Goal: Task Accomplishment & Management: Manage account settings

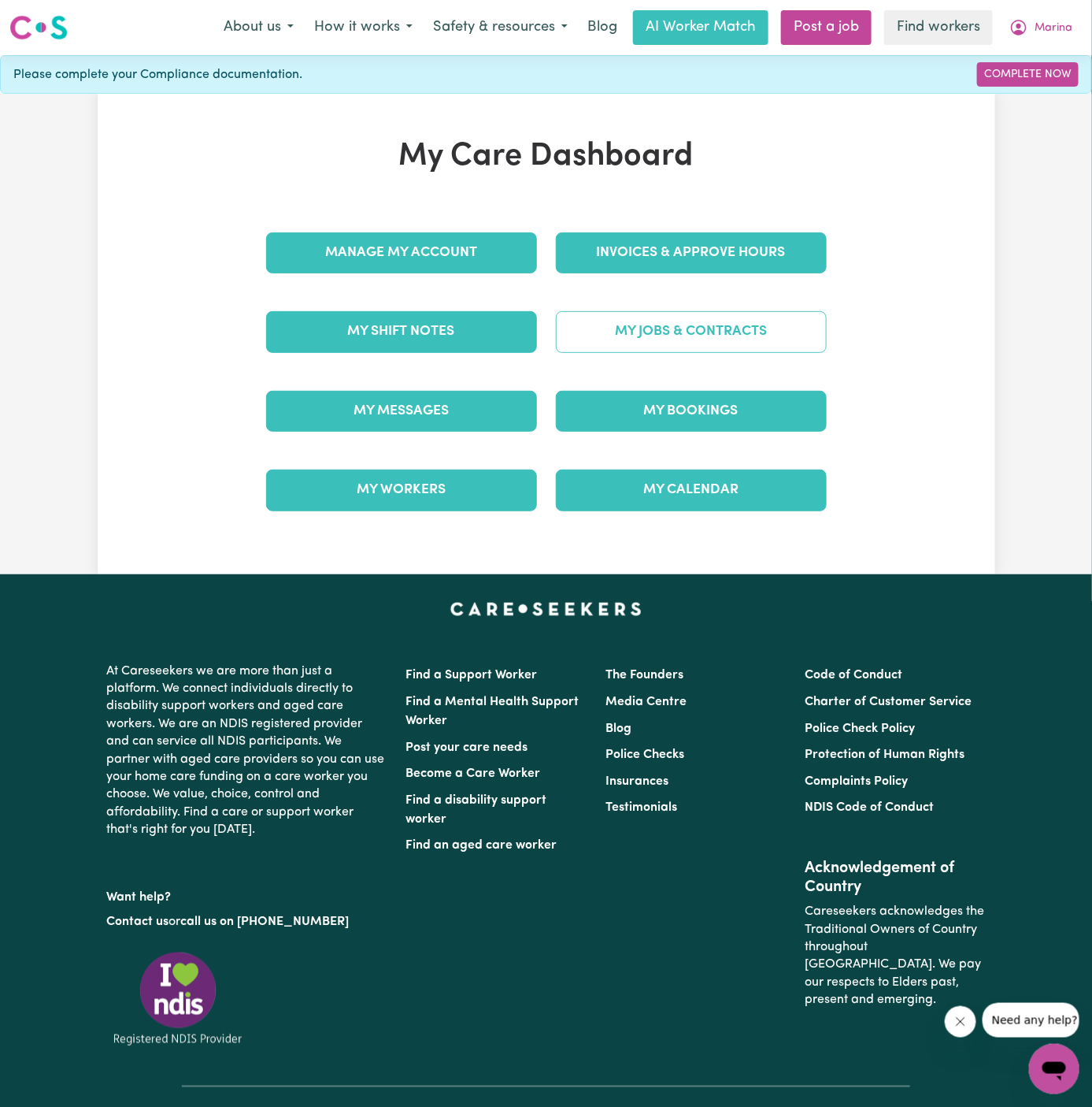
click at [719, 324] on link "My Jobs & Contracts" at bounding box center [692, 332] width 271 height 41
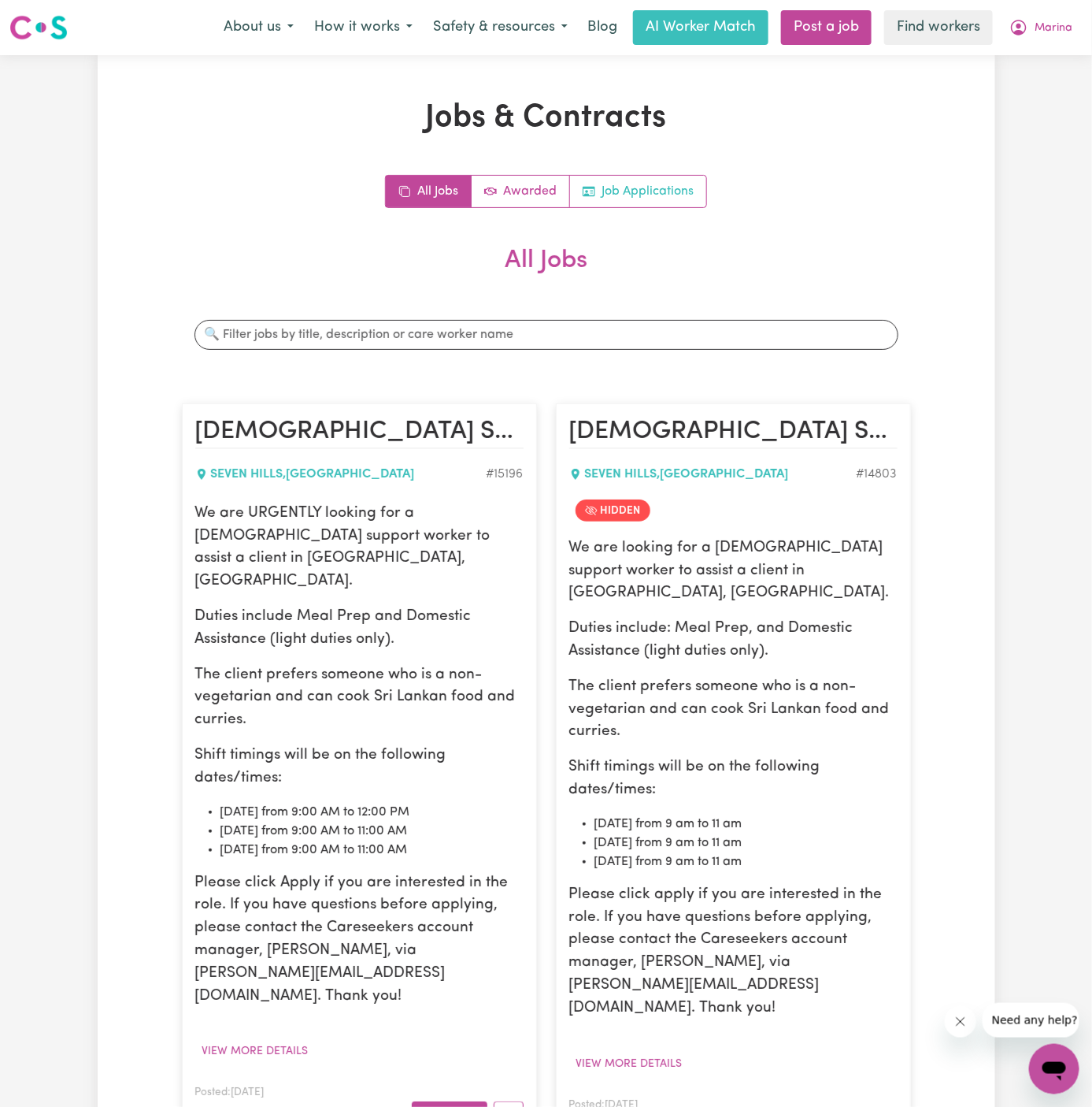
click at [629, 191] on link "Job Applications" at bounding box center [638, 191] width 137 height 31
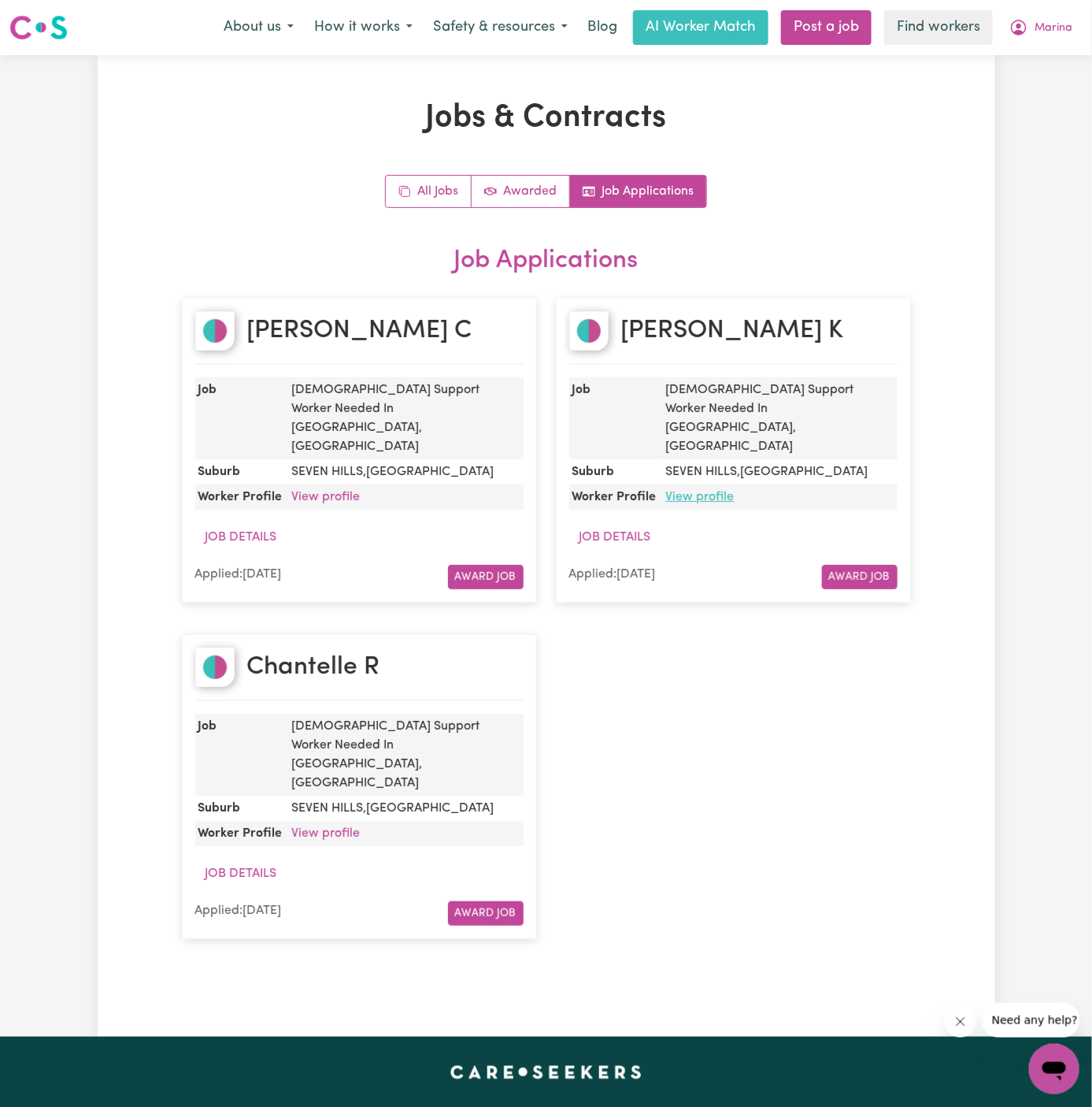
click at [702, 491] on link "View profile" at bounding box center [701, 497] width 68 height 13
click at [709, 491] on link "View profile" at bounding box center [701, 497] width 68 height 13
click at [1050, 19] on button "Marina" at bounding box center [1041, 27] width 84 height 33
click at [1047, 90] on link "Logout" at bounding box center [1019, 90] width 124 height 30
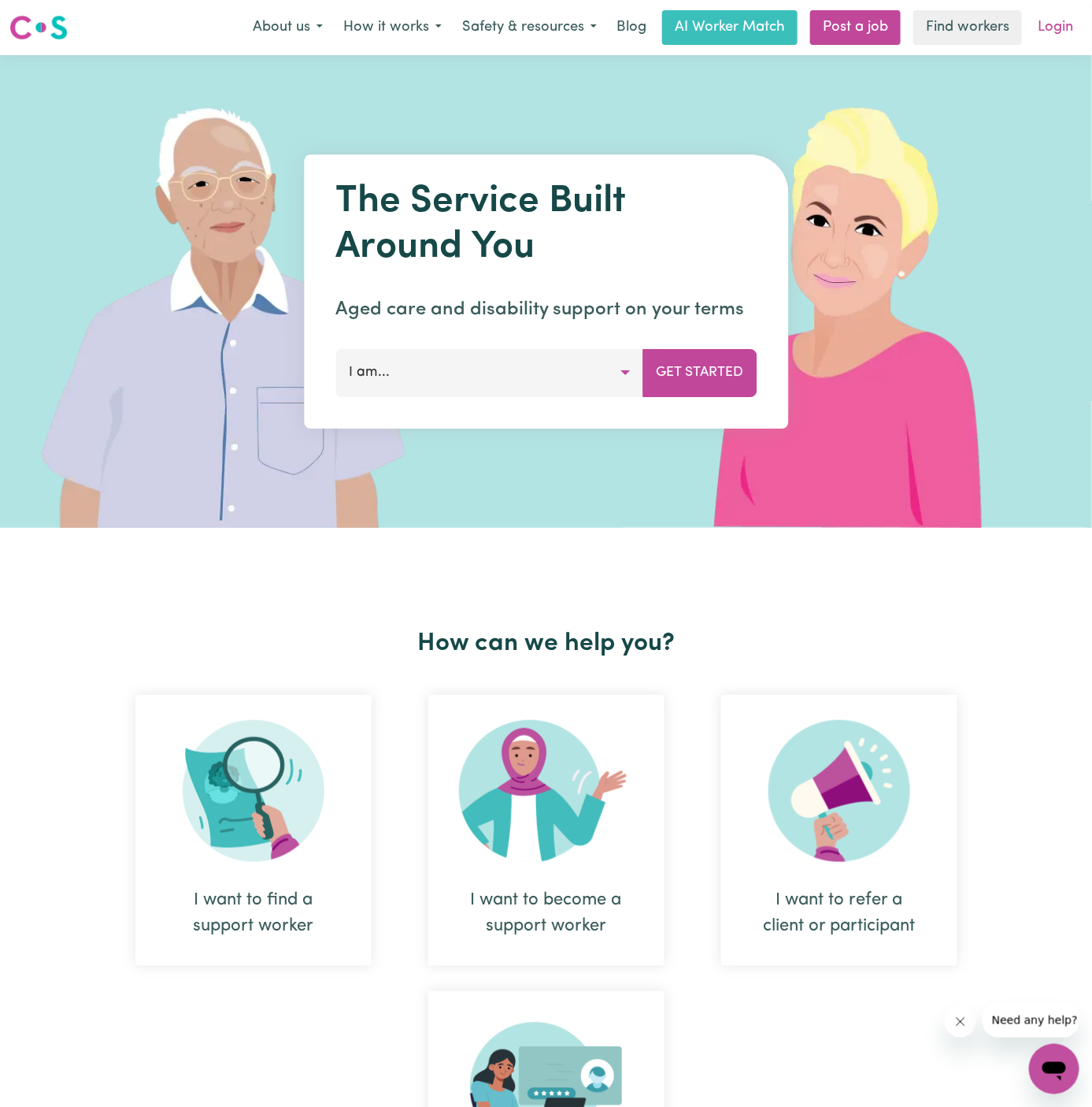
click at [1058, 26] on link "Login" at bounding box center [1056, 27] width 55 height 35
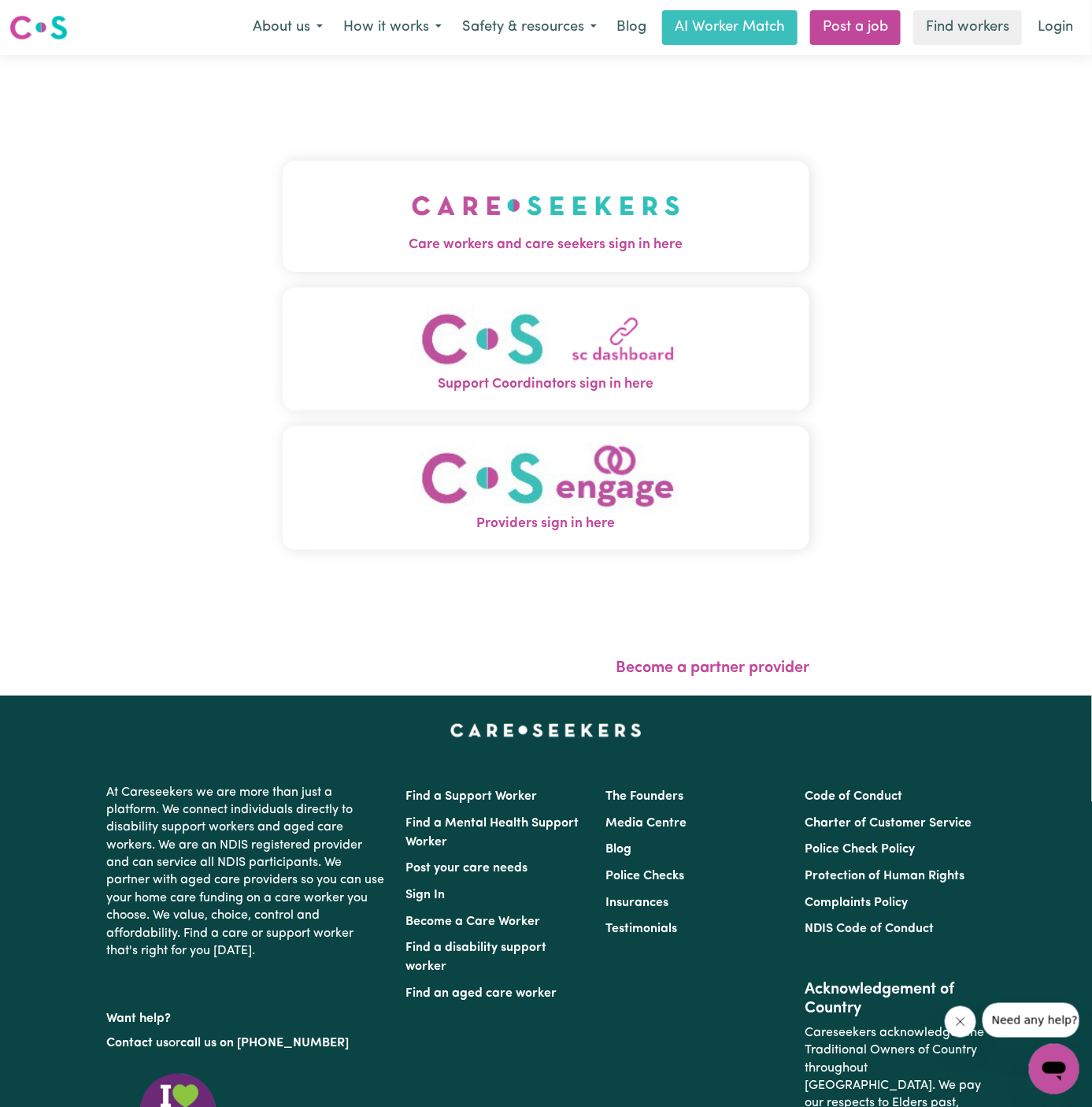
click at [418, 177] on img "Care workers and care seekers sign in here" at bounding box center [546, 206] width 268 height 59
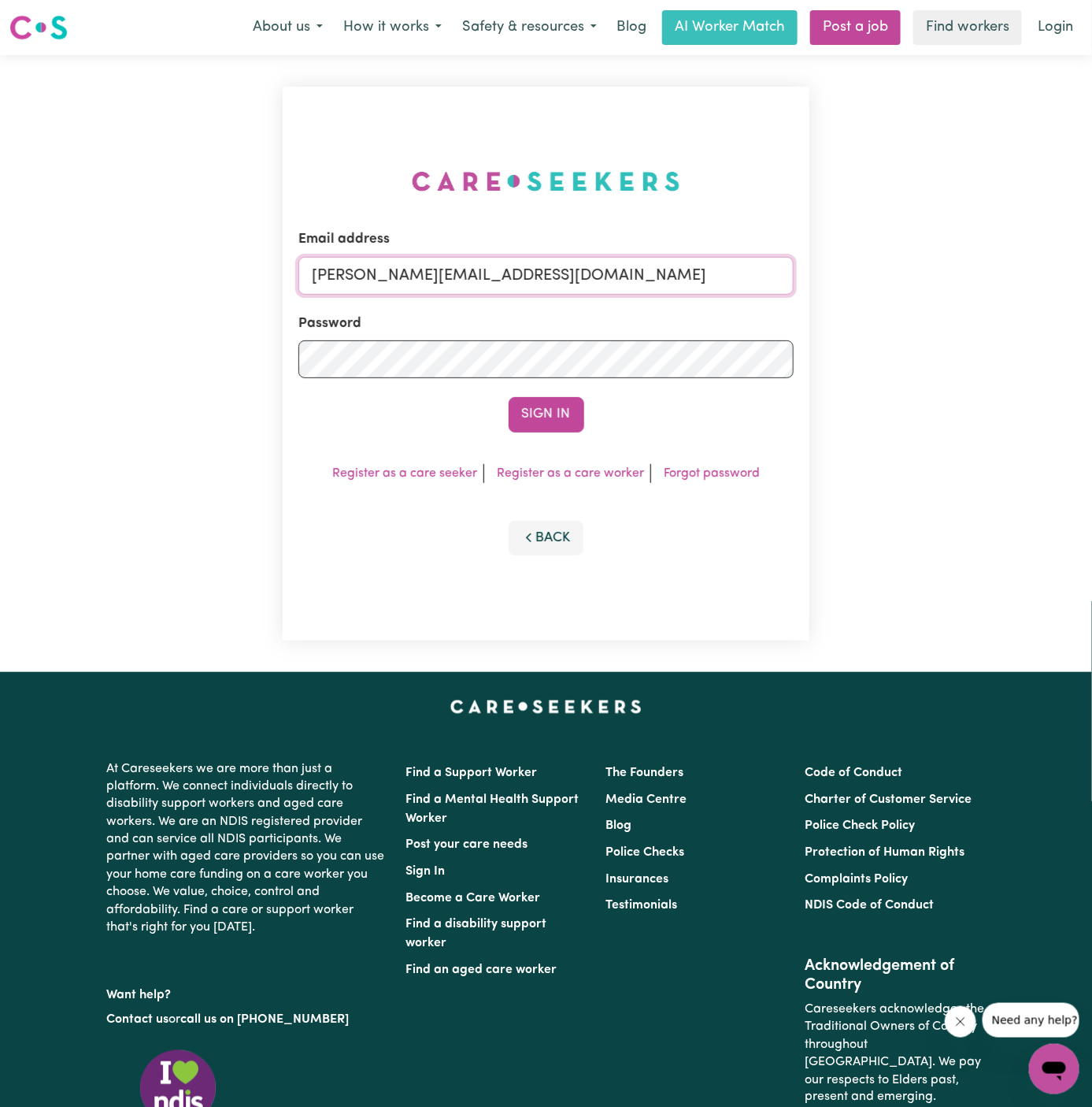
click at [609, 264] on input "dyan@careseekers.com.au" at bounding box center [546, 275] width 496 height 38
drag, startPoint x: 397, startPoint y: 279, endPoint x: 788, endPoint y: 279, distance: 391.0
click at [788, 279] on input "superuser~kayefinleyYS@careseekers.com.au" at bounding box center [546, 275] width 496 height 38
type input "superuser~JoHOC@careseekers.com.au"
click at [541, 404] on button "Sign In" at bounding box center [546, 415] width 75 height 35
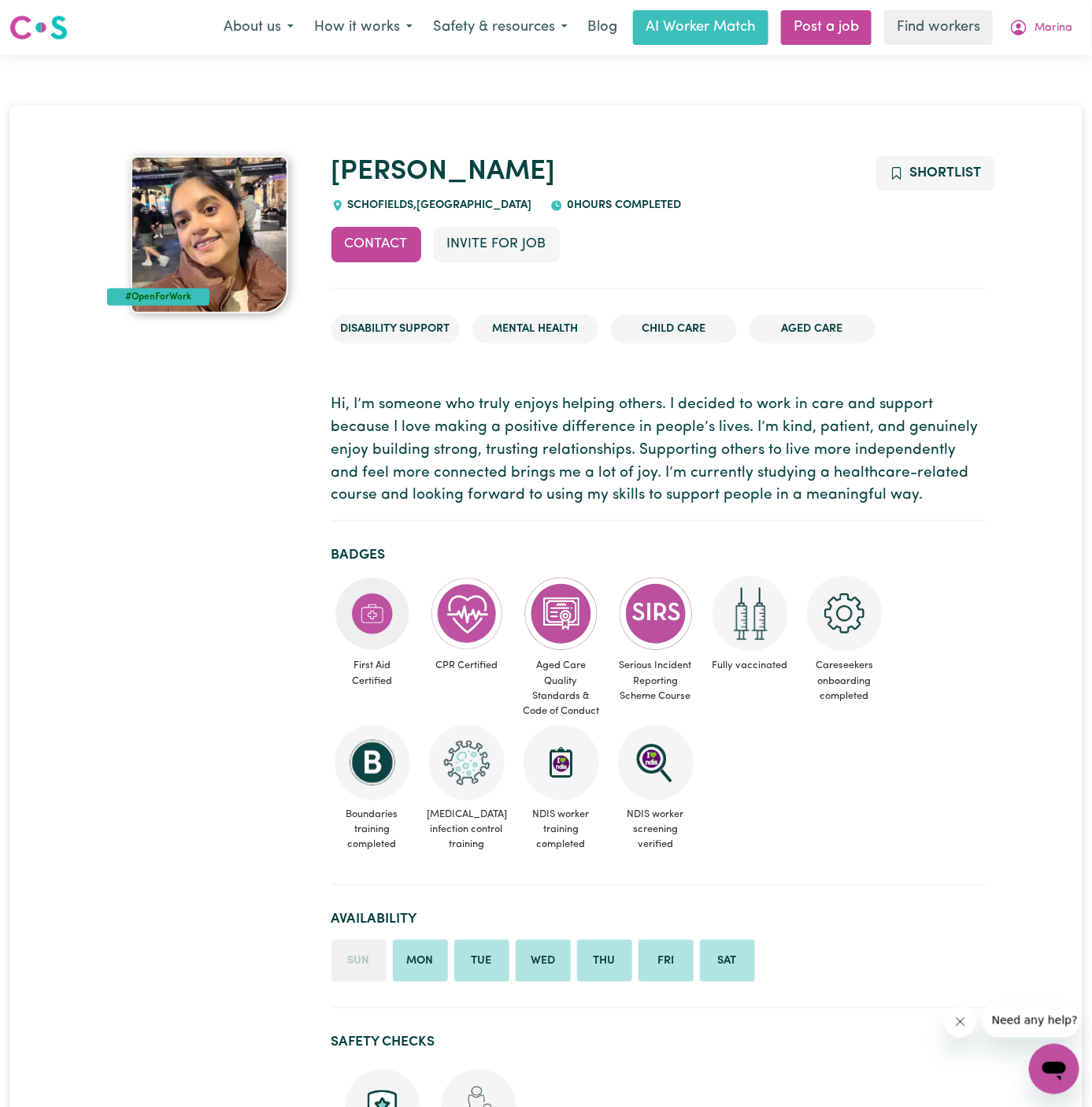
click at [384, 204] on span "SCHOFIELDS , [GEOGRAPHIC_DATA]" at bounding box center [438, 205] width 188 height 12
copy span "SCHOFIELDS"
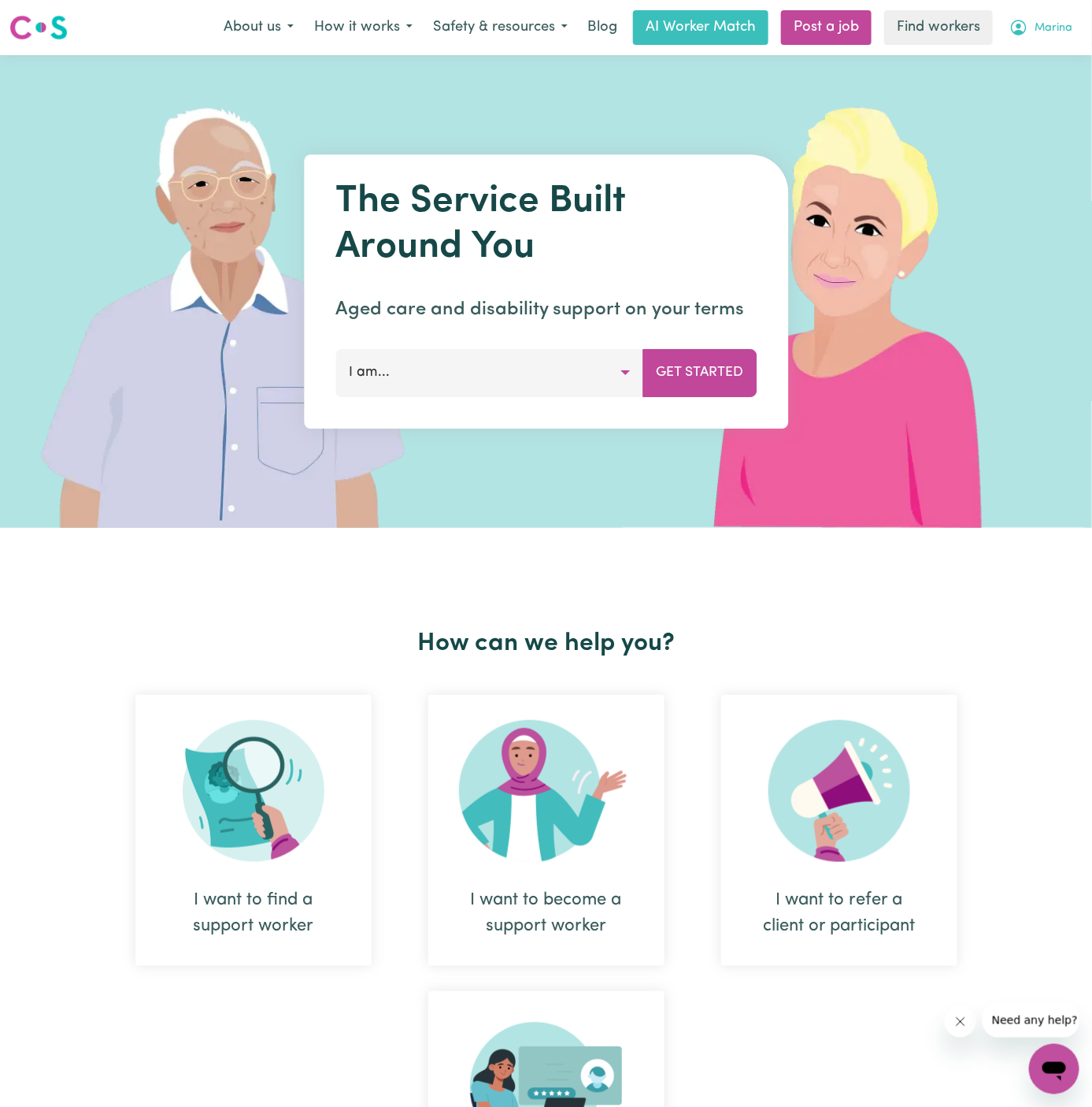
drag, startPoint x: 1057, startPoint y: 30, endPoint x: 1057, endPoint y: 39, distance: 9.0
click at [1057, 30] on span "Marina" at bounding box center [1053, 28] width 38 height 18
click at [1049, 81] on link "Logout" at bounding box center [1019, 90] width 124 height 30
click at [1054, 33] on link "Login" at bounding box center [1056, 27] width 55 height 35
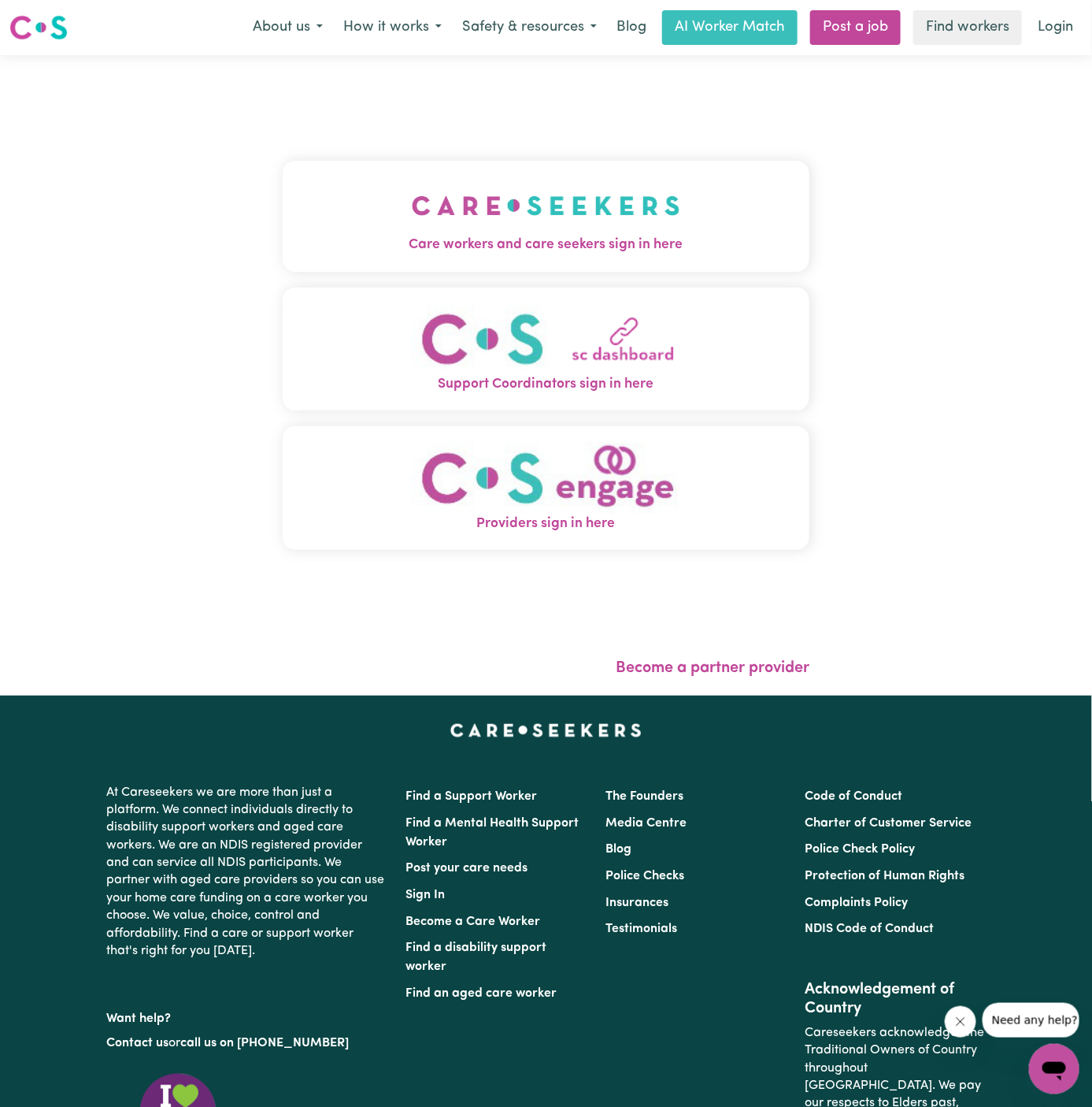
click at [546, 198] on img "Care workers and care seekers sign in here" at bounding box center [546, 206] width 268 height 59
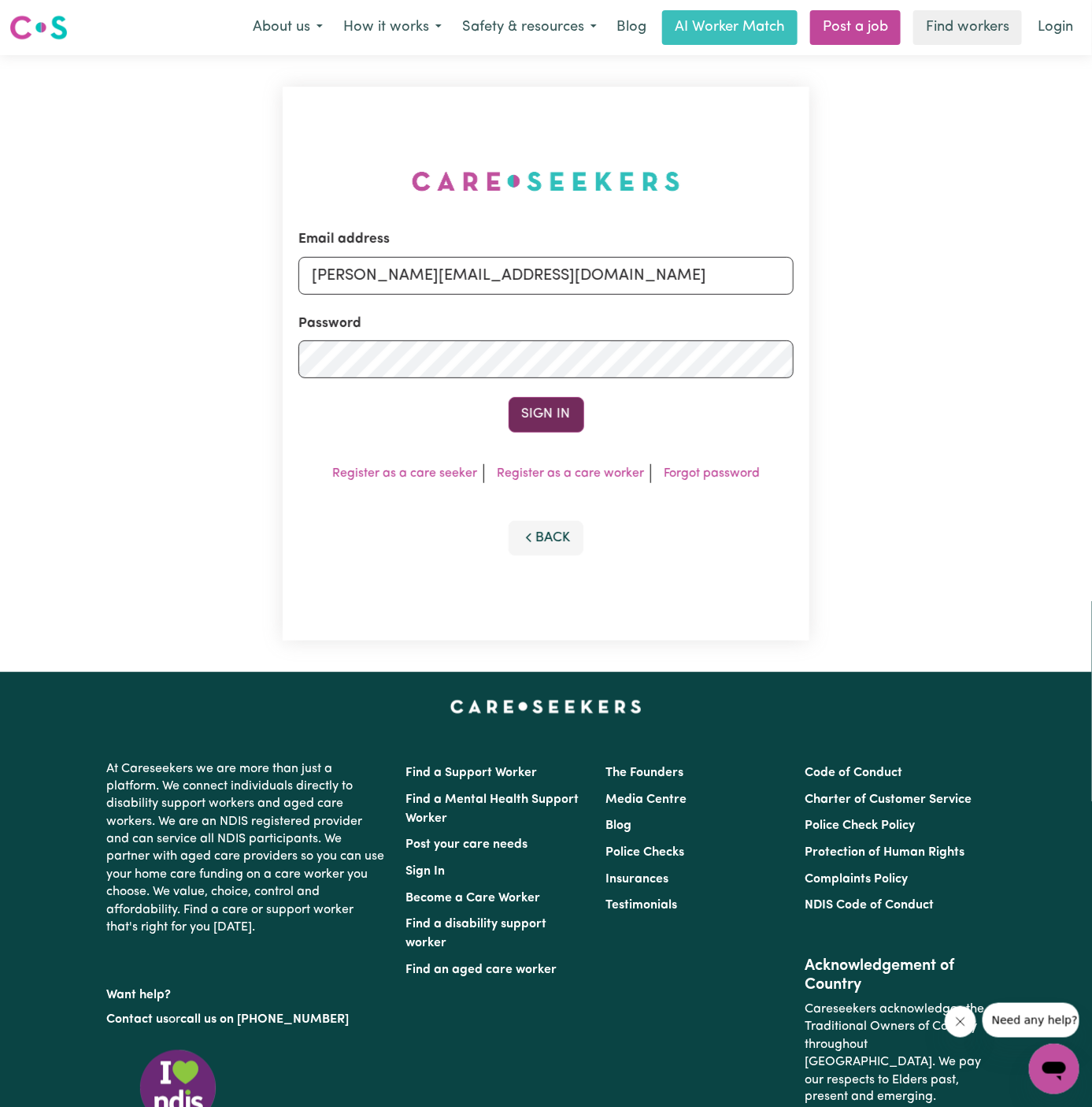
click at [550, 427] on button "Sign In" at bounding box center [546, 415] width 75 height 35
